Goal: Task Accomplishment & Management: Manage account settings

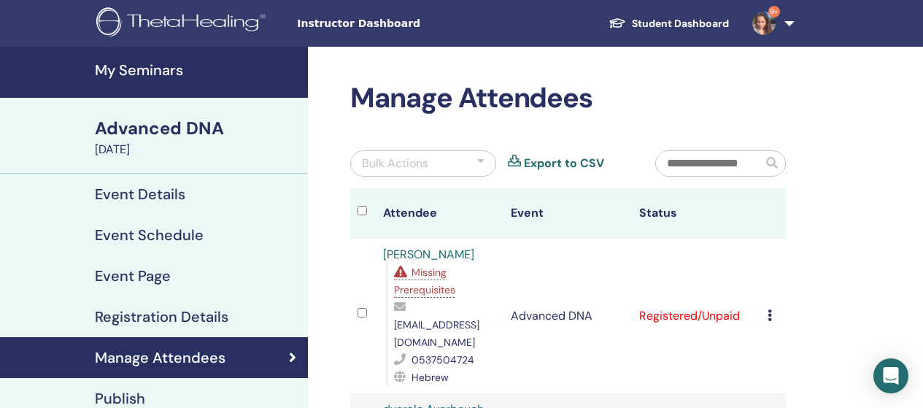
scroll to position [146, 0]
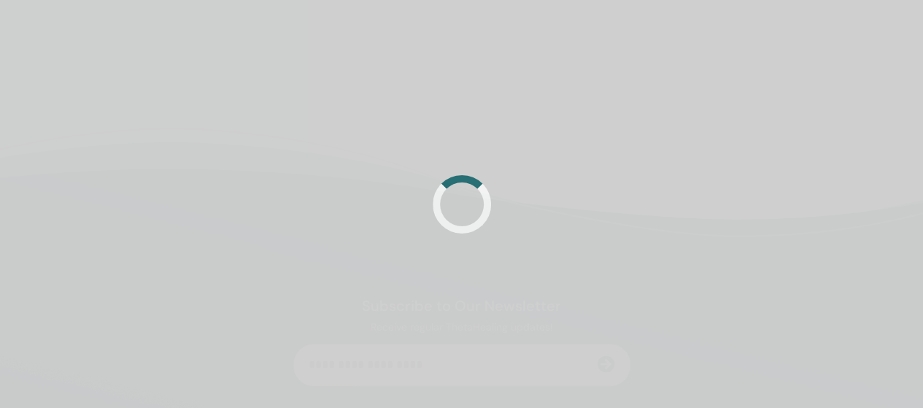
scroll to position [146, 0]
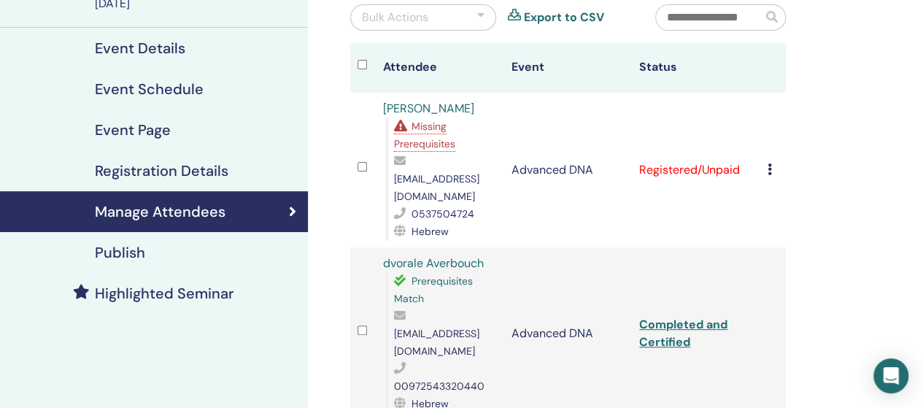
click at [769, 163] on icon at bounding box center [770, 169] width 4 height 12
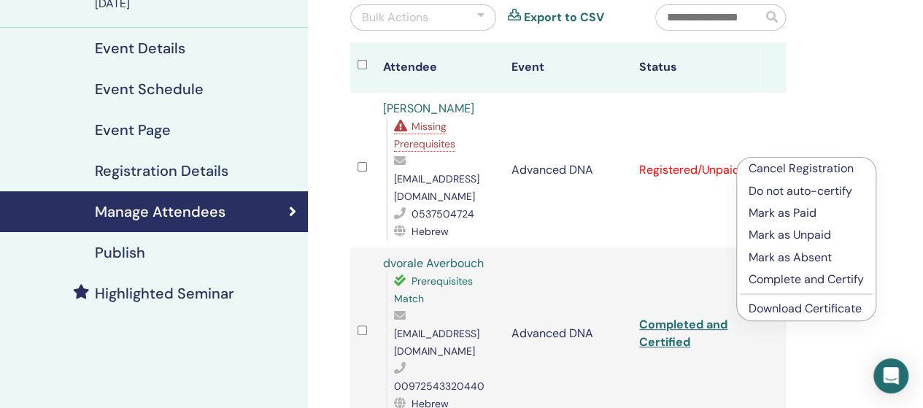
click at [789, 277] on p "Complete and Certify" at bounding box center [806, 280] width 115 height 18
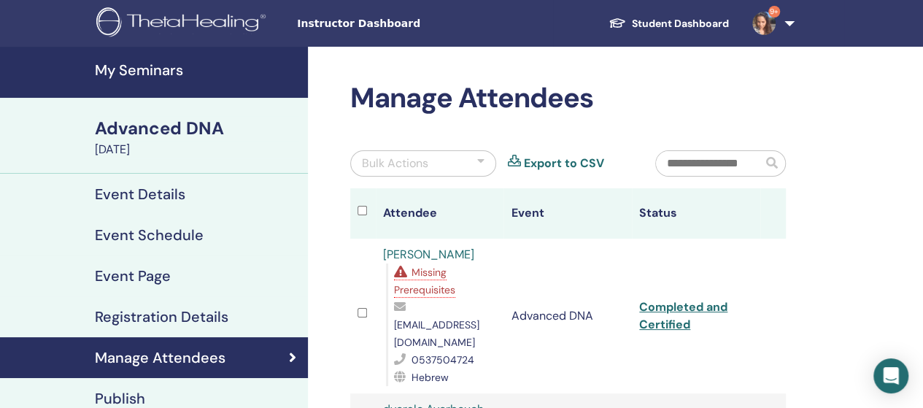
click at [98, 66] on h4 "My Seminars" at bounding box center [197, 70] width 204 height 18
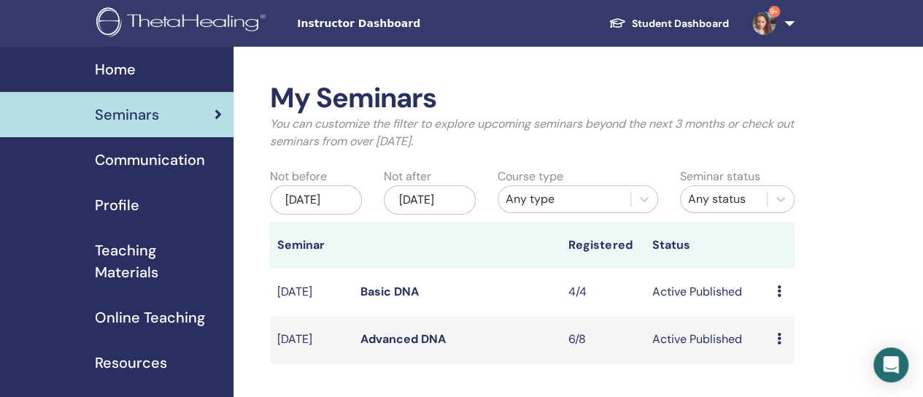
click at [368, 299] on link "Basic DNA" at bounding box center [389, 291] width 58 height 15
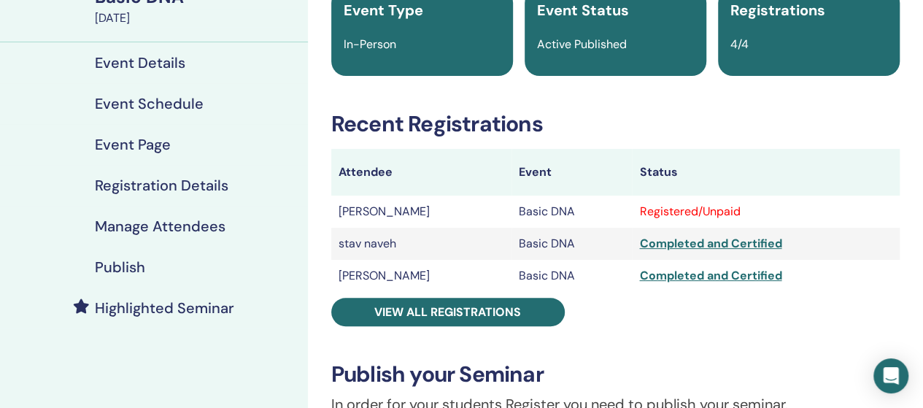
scroll to position [146, 0]
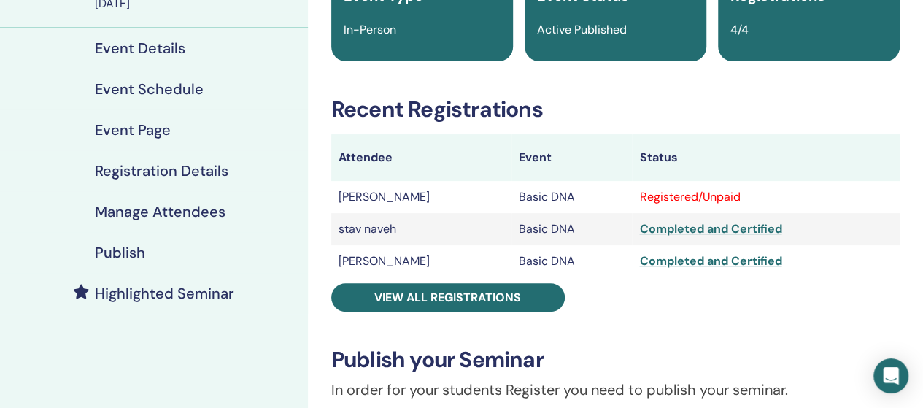
click at [511, 198] on td "Basic DNA" at bounding box center [571, 197] width 120 height 32
click at [651, 201] on div "Registered/Unpaid" at bounding box center [765, 197] width 253 height 18
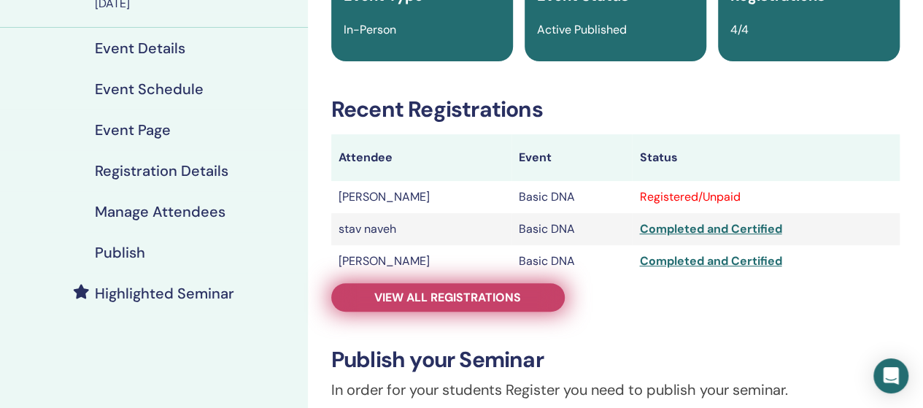
click at [470, 296] on span "View all registrations" at bounding box center [447, 297] width 147 height 15
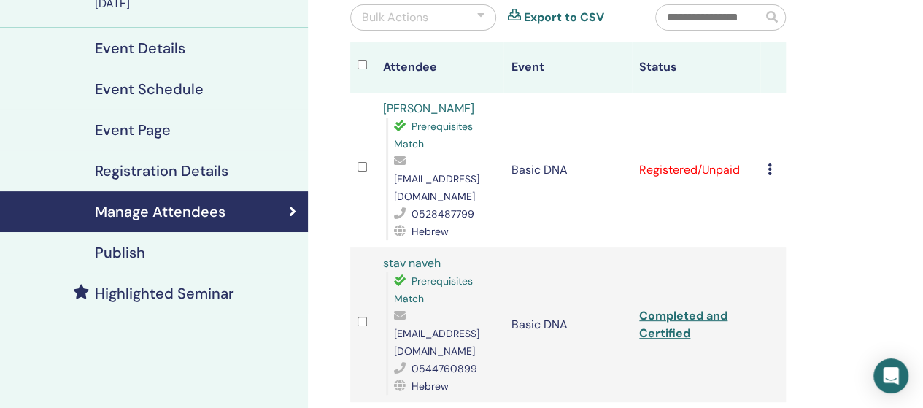
click at [771, 163] on icon at bounding box center [770, 169] width 4 height 12
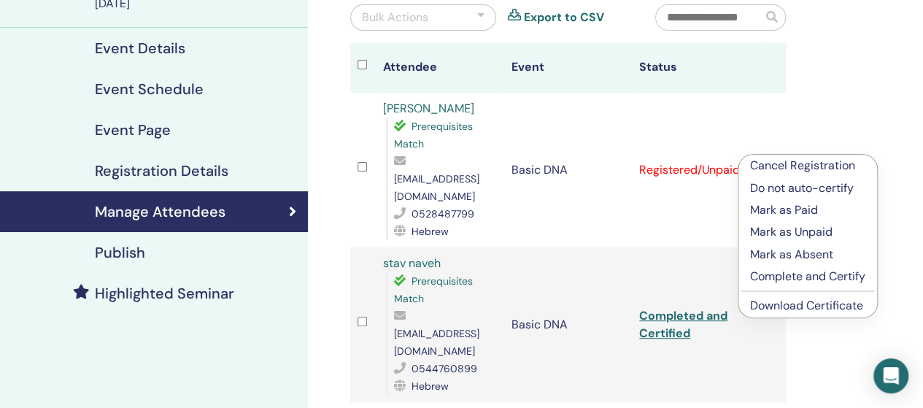
click at [778, 281] on p "Complete and Certify" at bounding box center [807, 277] width 115 height 18
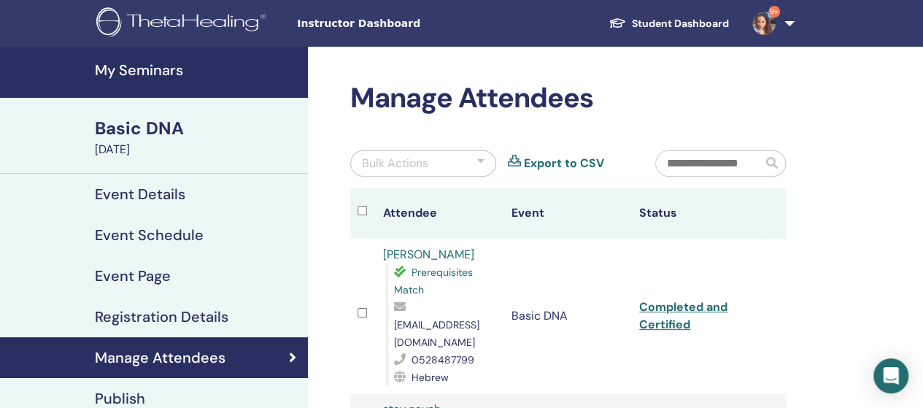
click at [149, 71] on h4 "My Seminars" at bounding box center [197, 70] width 204 height 18
